Goal: Information Seeking & Learning: Compare options

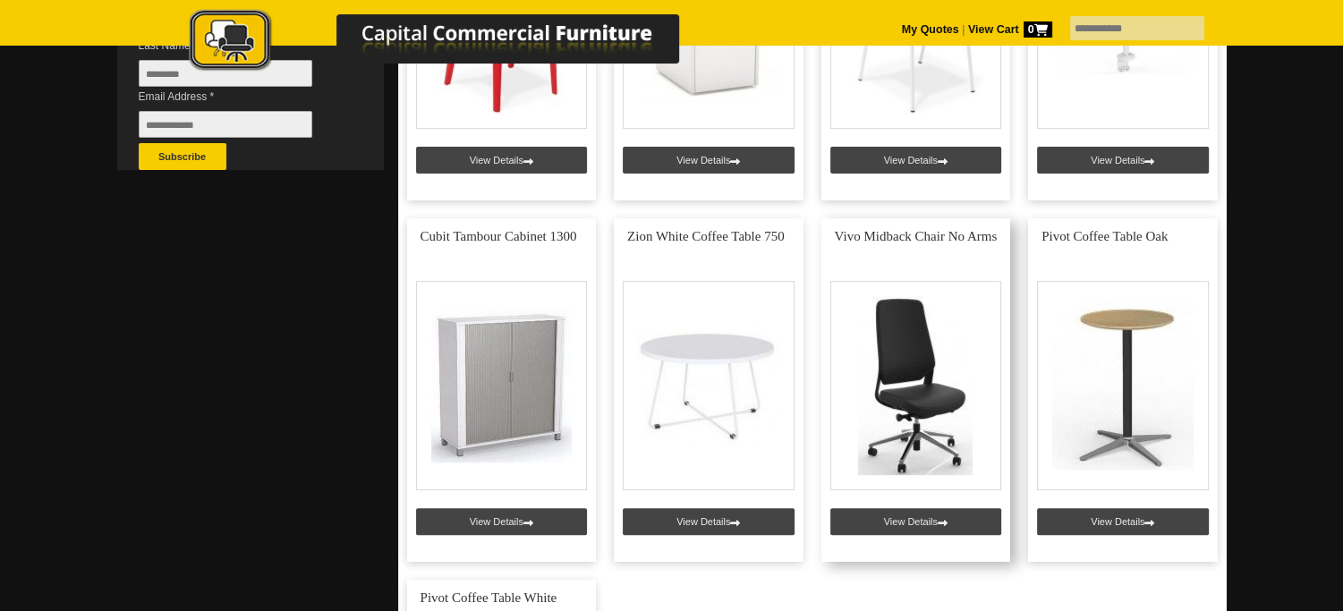
scroll to position [716, 0]
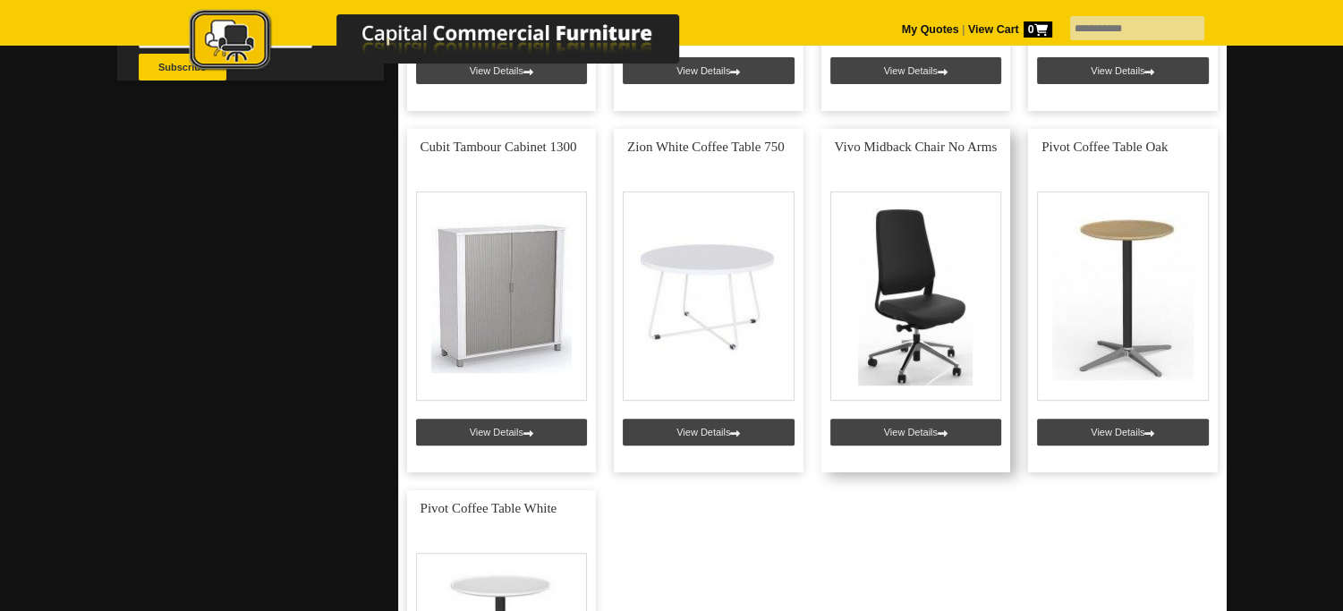
click at [958, 434] on link at bounding box center [916, 301] width 190 height 344
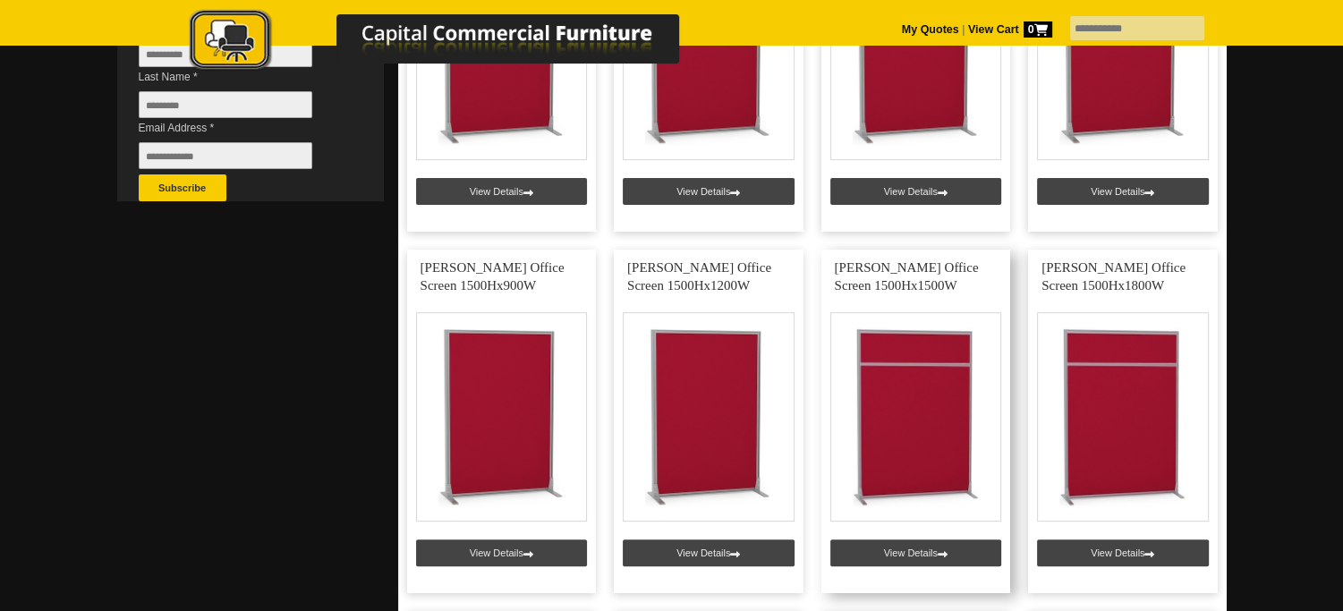
scroll to position [626, 0]
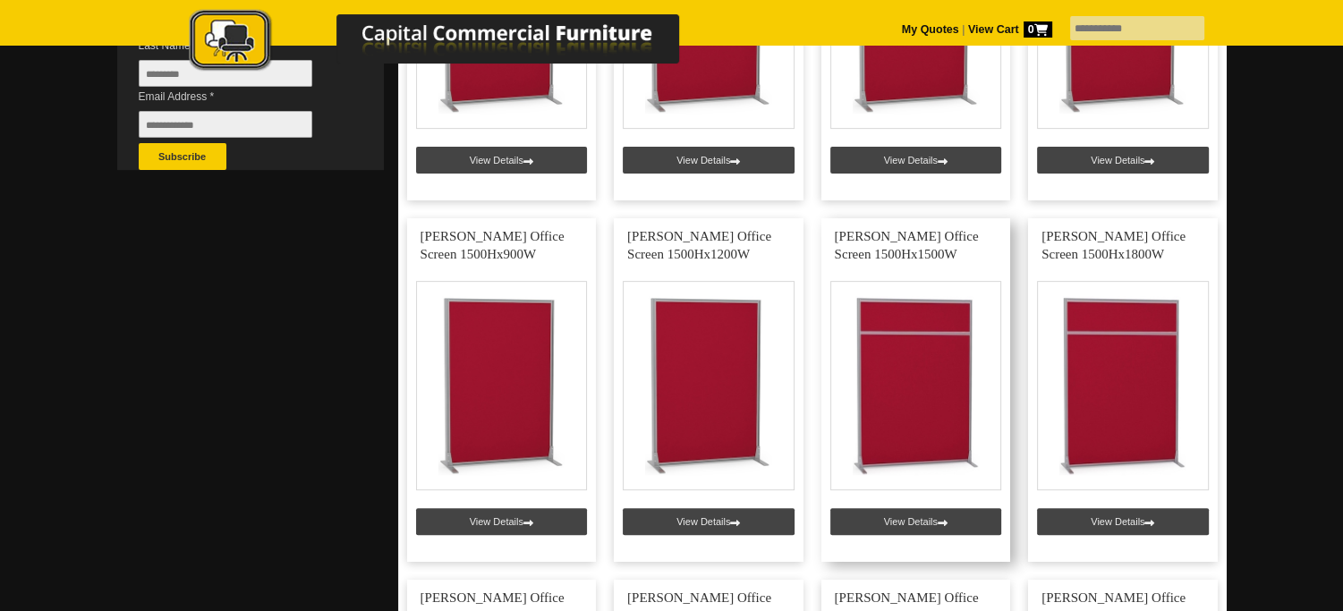
click at [919, 522] on link at bounding box center [916, 390] width 190 height 344
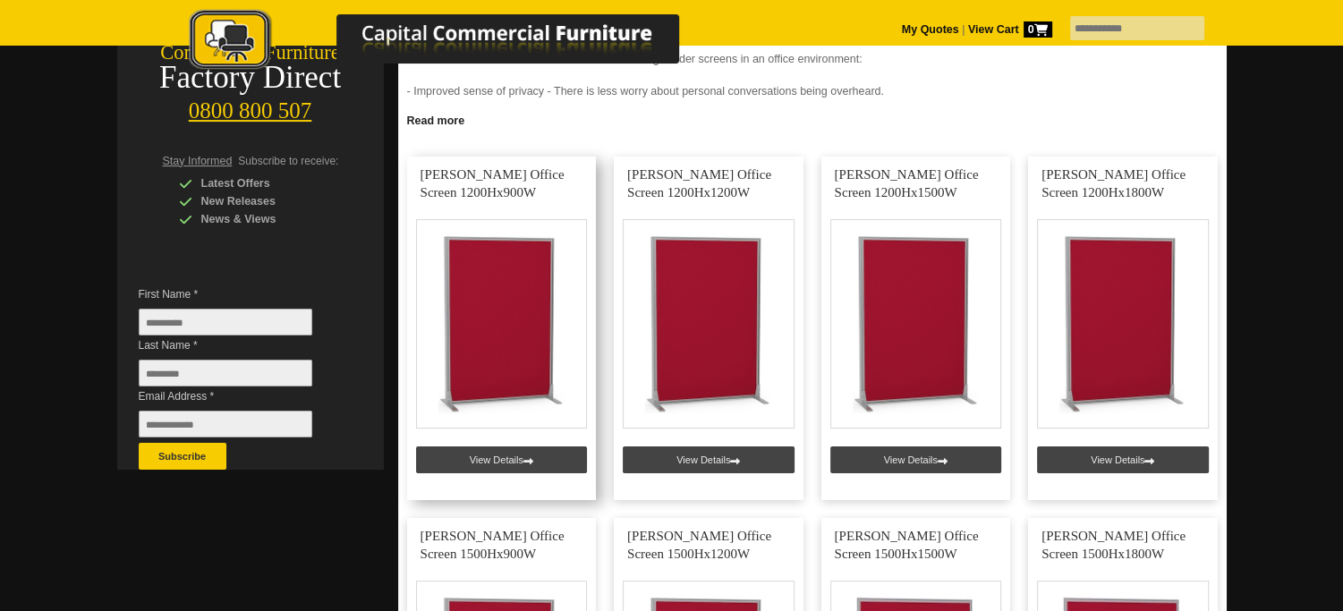
scroll to position [358, 0]
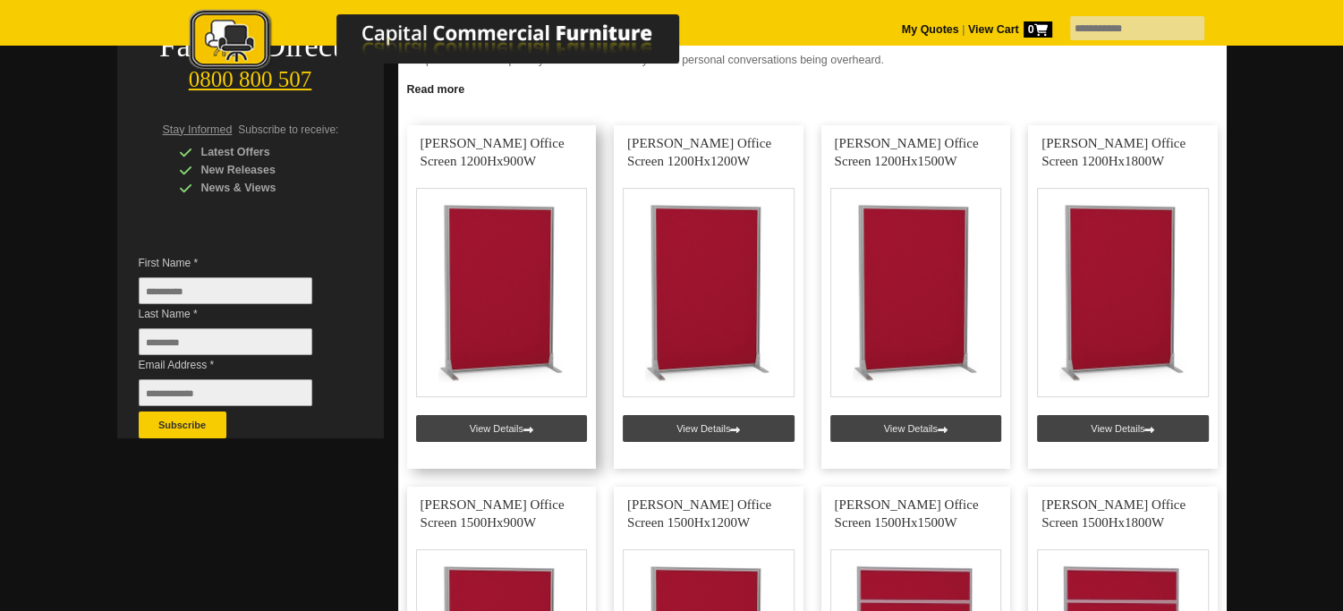
click at [495, 428] on link at bounding box center [502, 297] width 190 height 344
